Goal: Task Accomplishment & Management: Manage account settings

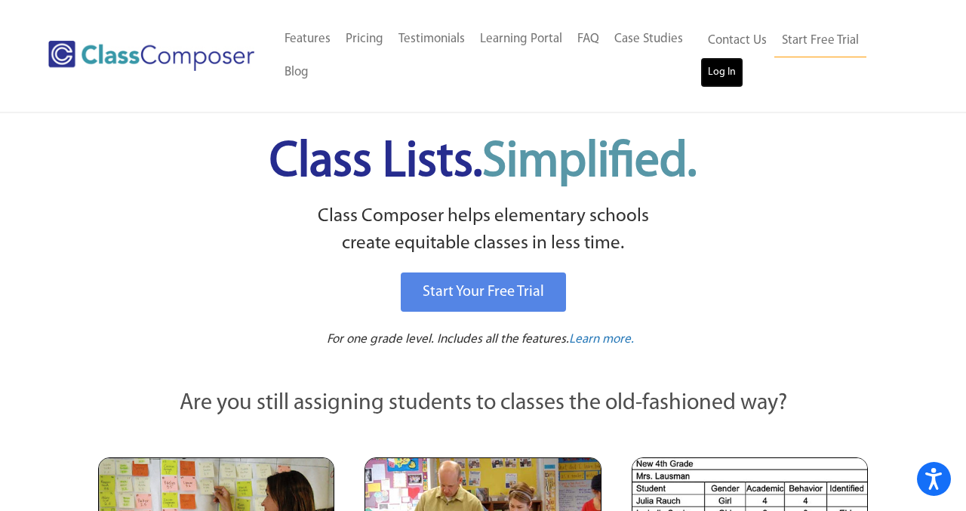
click at [717, 67] on link "Log In" at bounding box center [722, 72] width 43 height 30
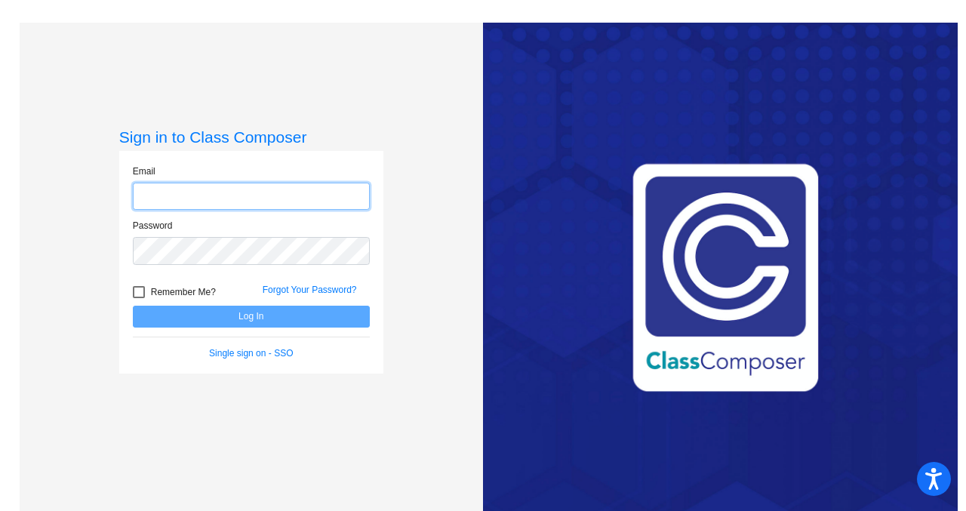
type input "[PERSON_NAME][EMAIL_ADDRESS][PERSON_NAME][DOMAIN_NAME]"
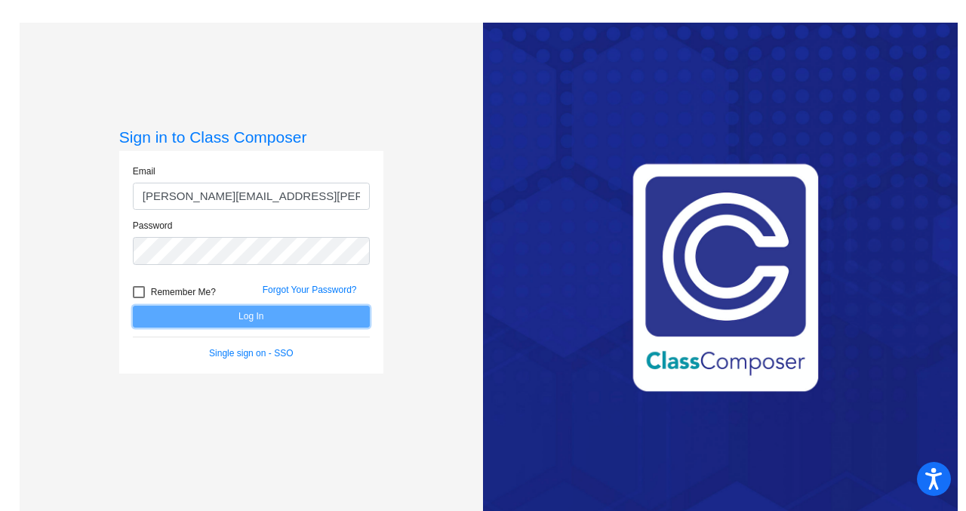
click at [248, 323] on button "Log In" at bounding box center [251, 317] width 237 height 22
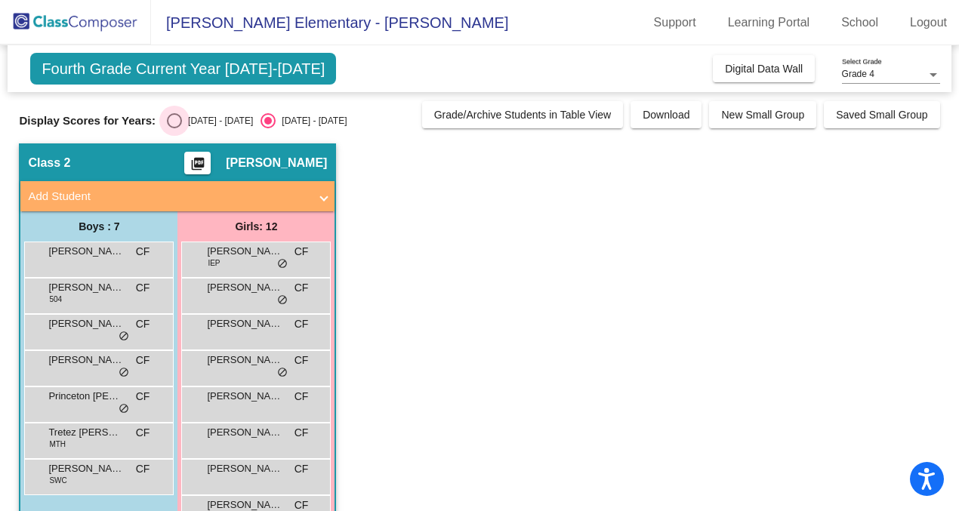
click at [173, 120] on div "Select an option" at bounding box center [174, 120] width 15 height 15
click at [174, 128] on input "[DATE] - [DATE]" at bounding box center [174, 128] width 1 height 1
radio input "true"
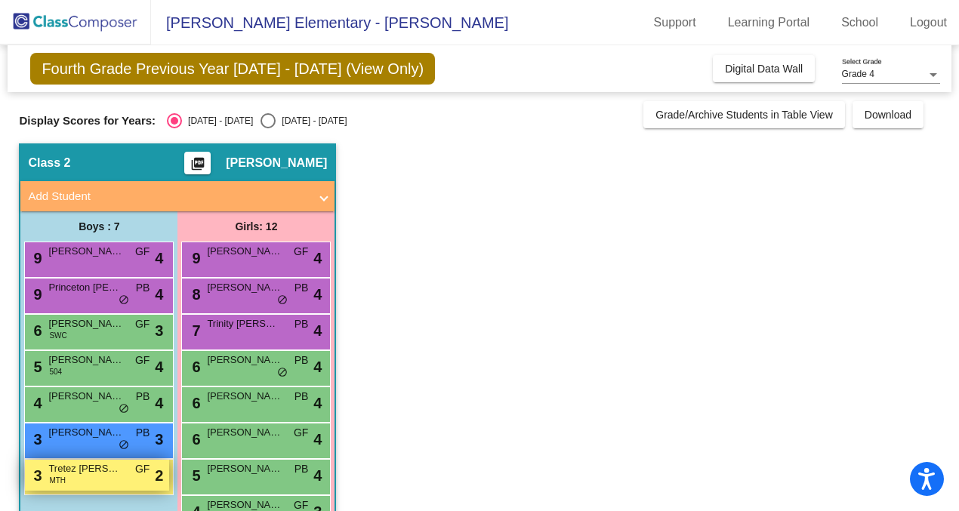
click at [88, 478] on div "3 Tretez [PERSON_NAME] MTH GF lock do_not_disturb_alt 2" at bounding box center [97, 475] width 144 height 31
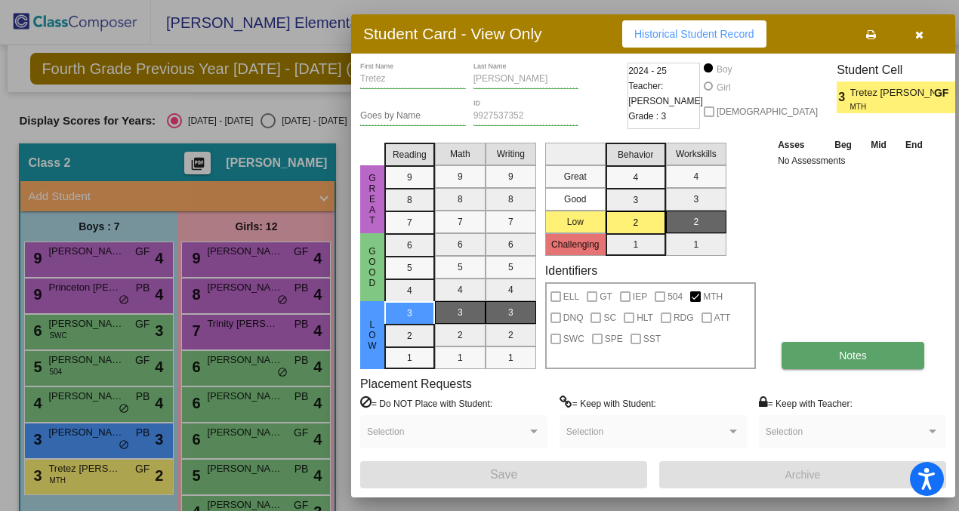
click at [823, 346] on button "Notes" at bounding box center [852, 355] width 143 height 27
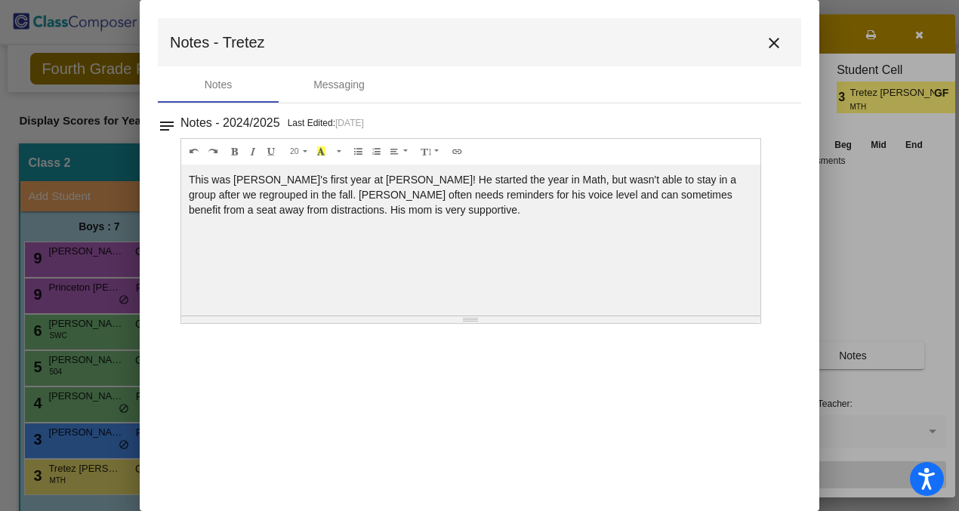
click at [771, 41] on mat-icon "close" at bounding box center [774, 43] width 18 height 18
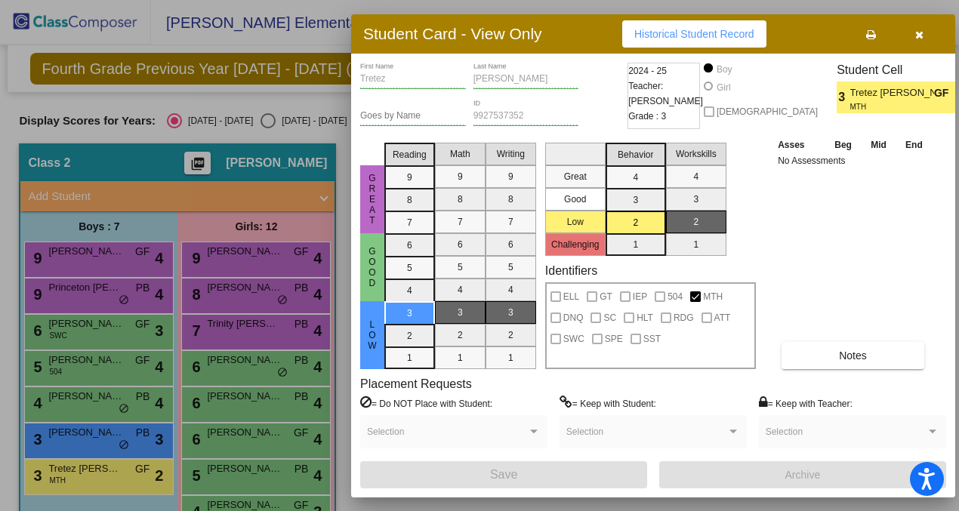
click at [921, 36] on icon "button" at bounding box center [919, 34] width 8 height 11
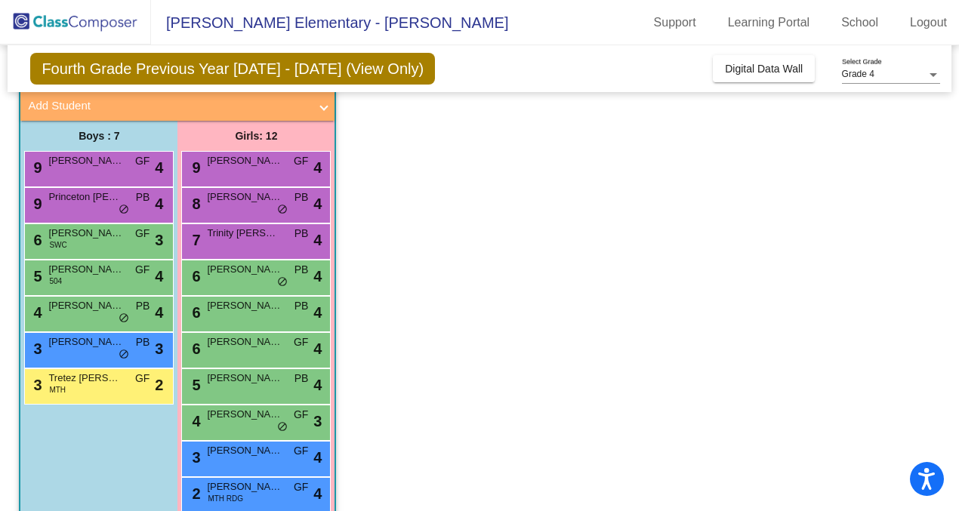
scroll to position [54, 0]
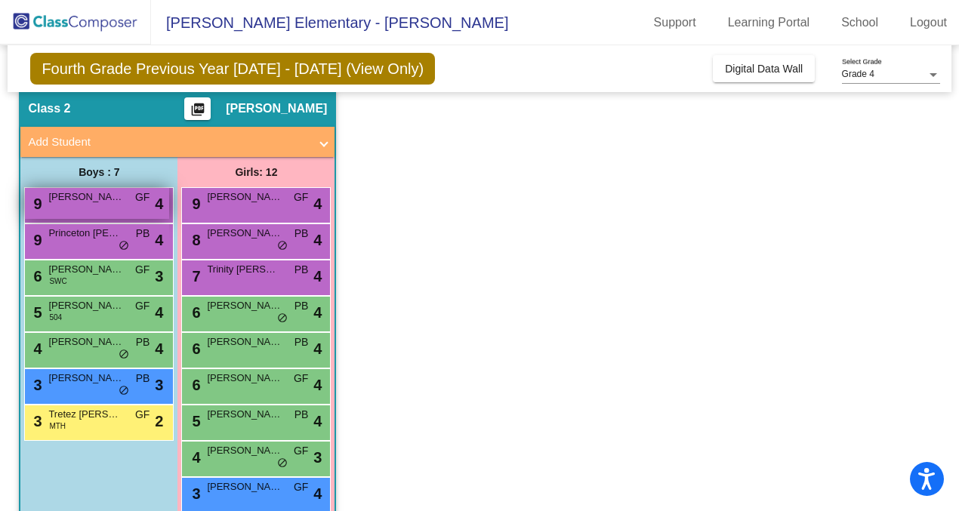
click at [100, 204] on div "9 [PERSON_NAME] GF lock do_not_disturb_alt 4" at bounding box center [97, 203] width 144 height 31
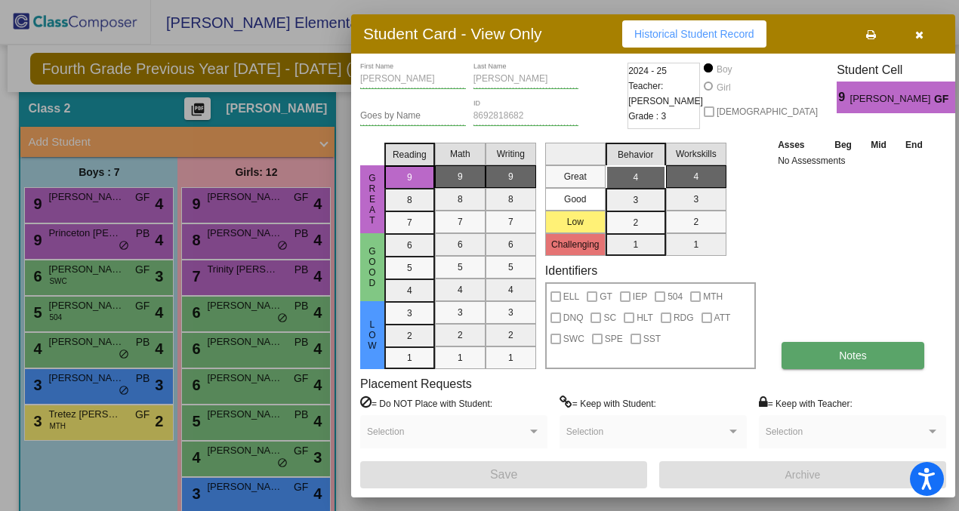
click at [836, 348] on button "Notes" at bounding box center [852, 355] width 143 height 27
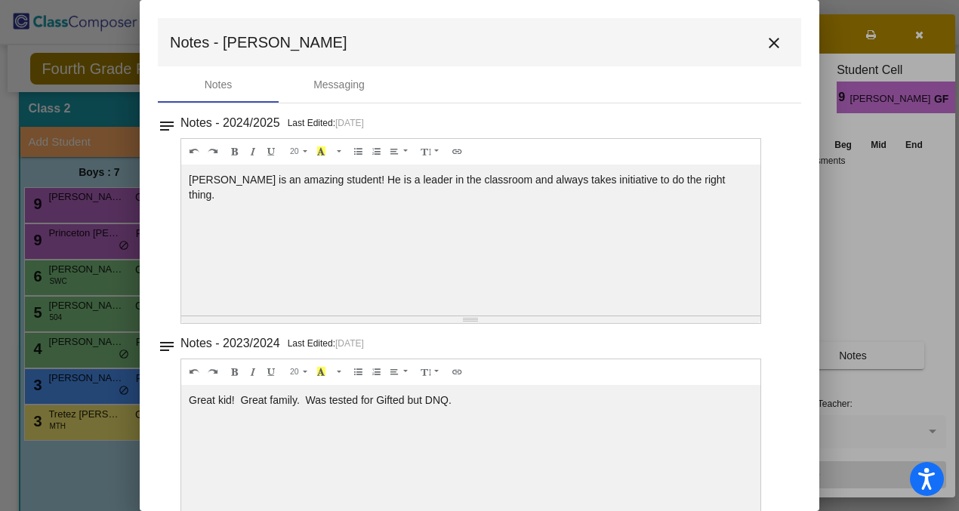
click at [768, 45] on mat-icon "close" at bounding box center [774, 43] width 18 height 18
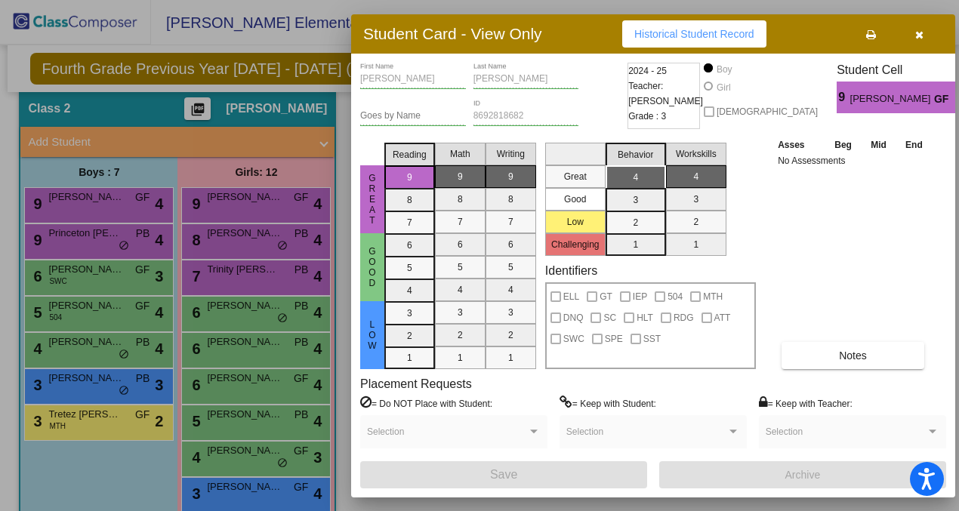
click at [921, 39] on icon "button" at bounding box center [919, 34] width 8 height 11
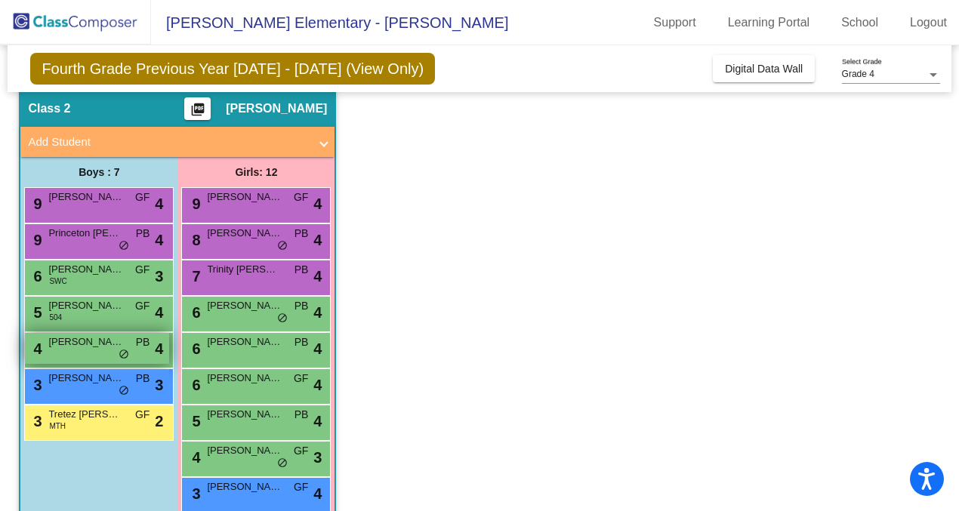
click at [65, 357] on div "4 [PERSON_NAME] PB lock do_not_disturb_alt 4" at bounding box center [97, 348] width 144 height 31
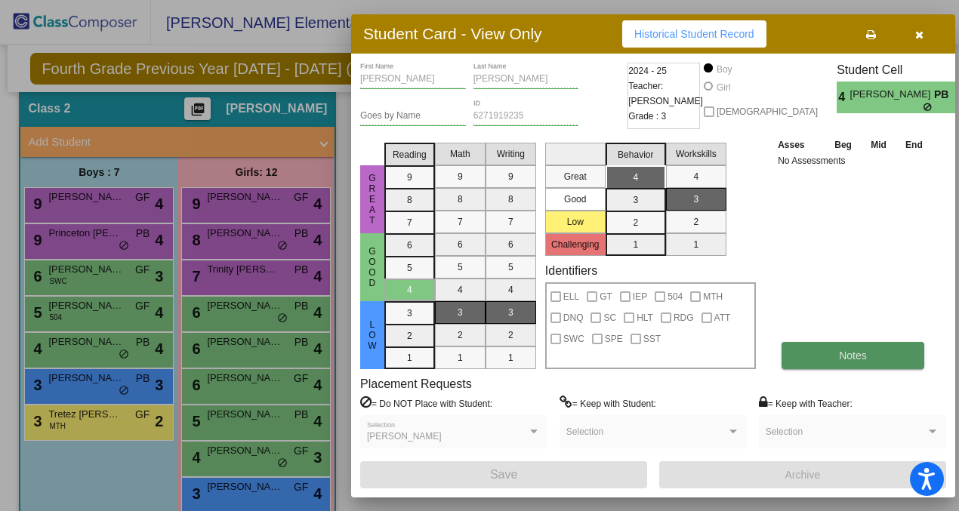
click at [845, 355] on span "Notes" at bounding box center [853, 356] width 28 height 12
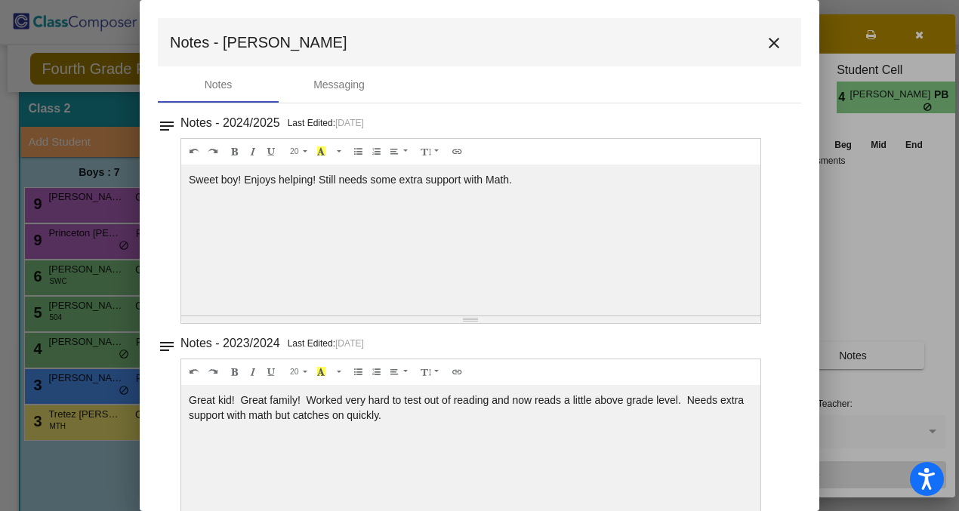
click at [768, 42] on mat-icon "close" at bounding box center [774, 43] width 18 height 18
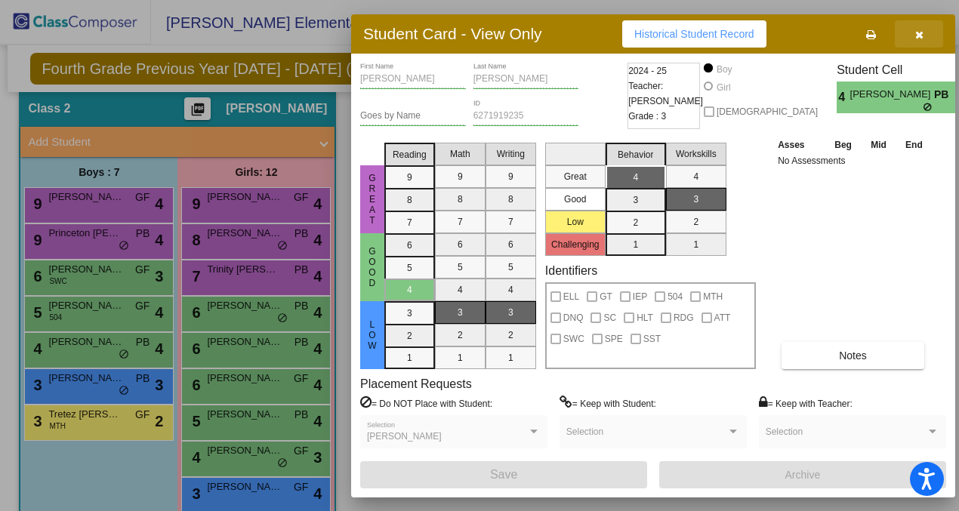
click at [917, 38] on icon "button" at bounding box center [919, 34] width 8 height 11
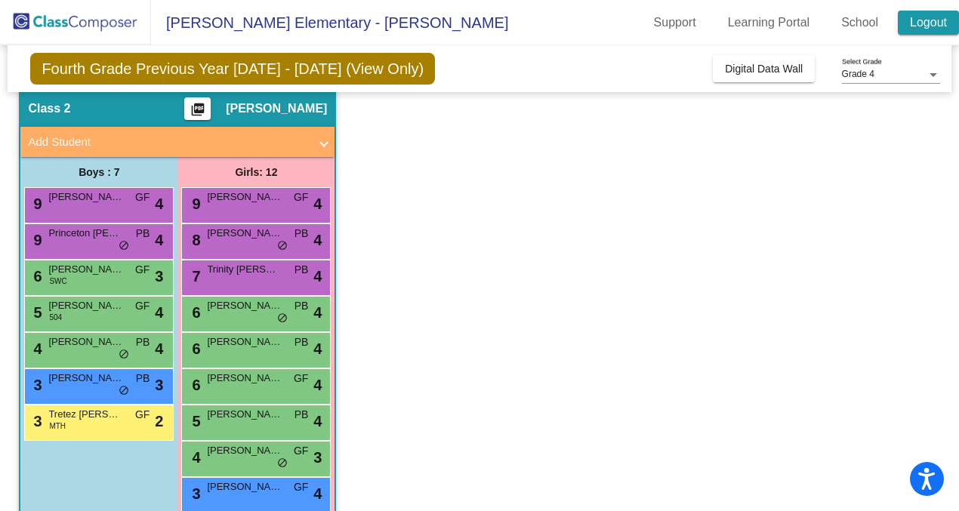
click at [913, 26] on link "Logout" at bounding box center [928, 23] width 61 height 24
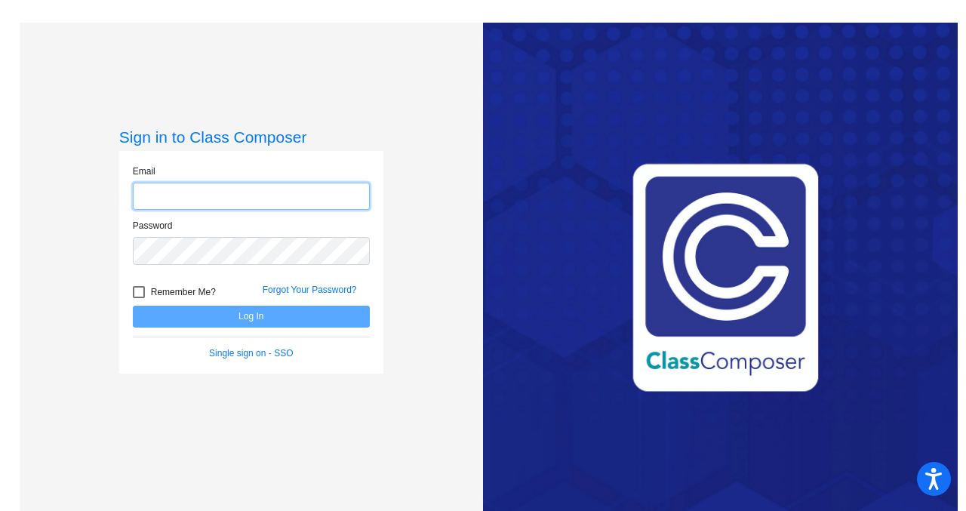
type input "[PERSON_NAME][EMAIL_ADDRESS][PERSON_NAME][DOMAIN_NAME]"
